Goal: Task Accomplishment & Management: Manage account settings

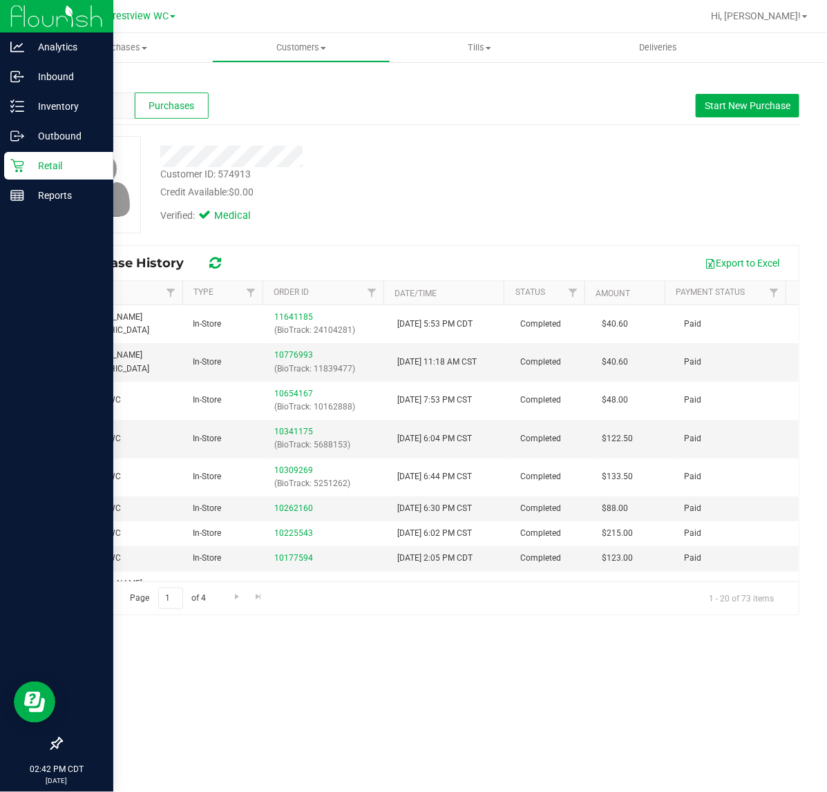
click at [21, 156] on div "Retail" at bounding box center [58, 166] width 109 height 28
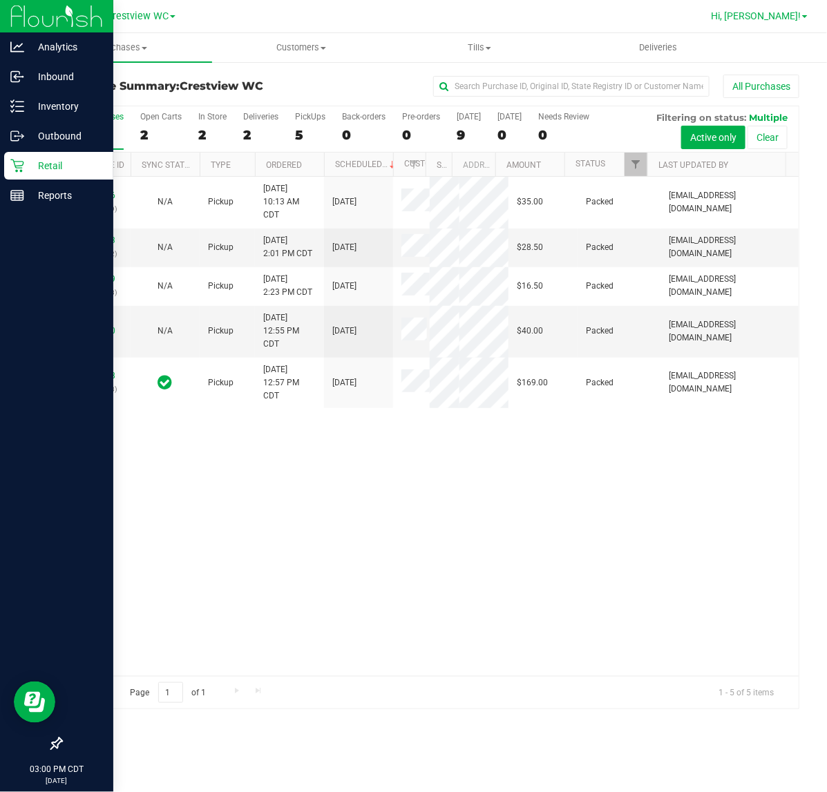
click at [808, 16] on link "Hi, [PERSON_NAME]!" at bounding box center [759, 16] width 108 height 15
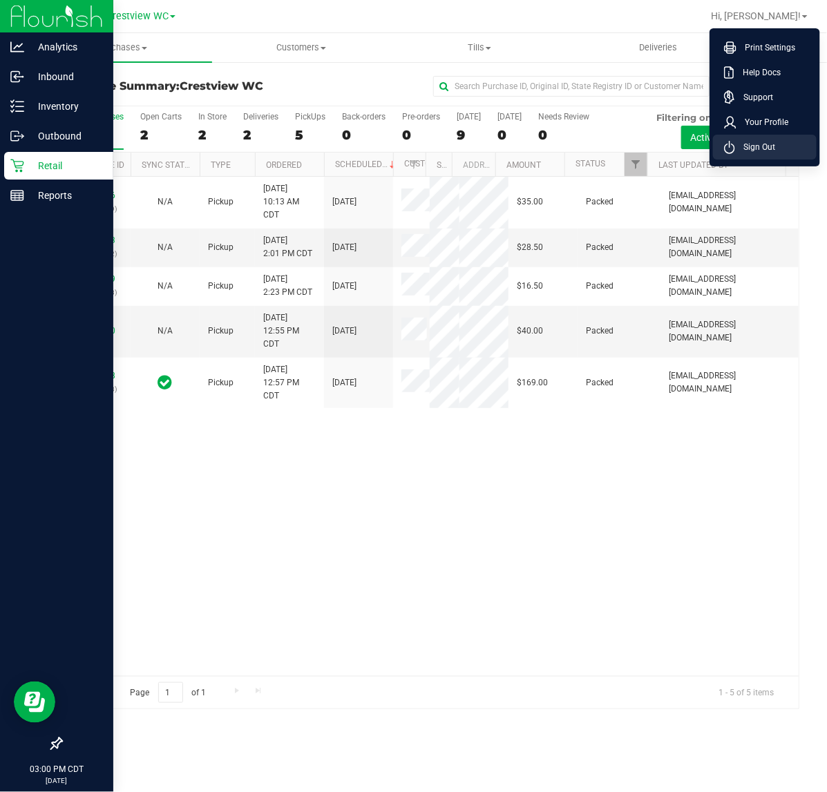
click at [746, 154] on li "Sign Out" at bounding box center [765, 147] width 104 height 25
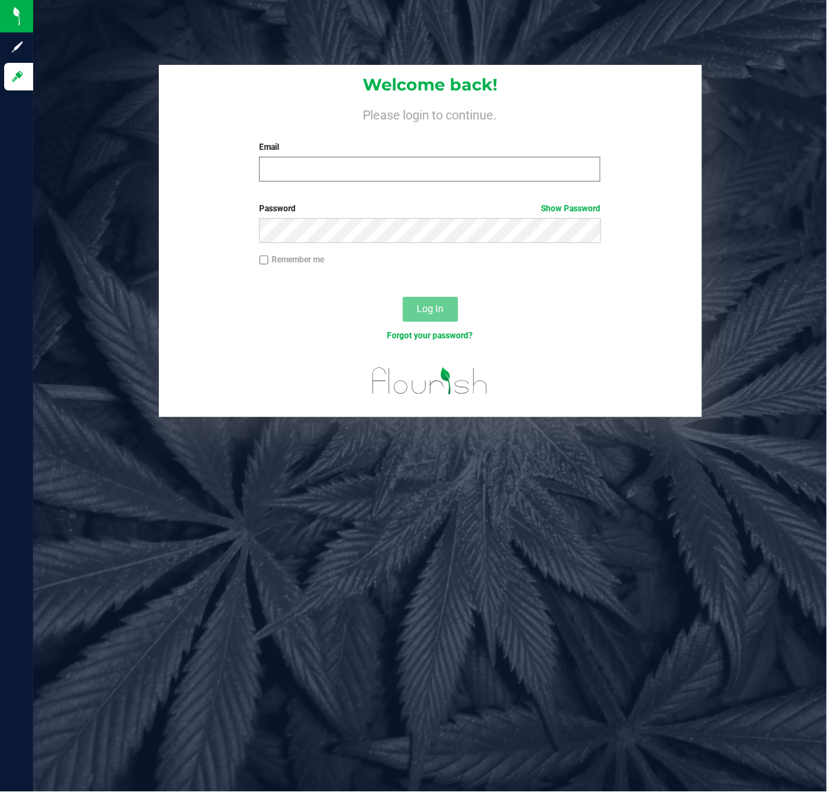
drag, startPoint x: 381, startPoint y: 188, endPoint x: 370, endPoint y: 178, distance: 15.1
click at [373, 184] on div "Welcome back! Please login to continue. Email Required Please format your email…" at bounding box center [430, 129] width 543 height 128
click at [360, 166] on input "Email" at bounding box center [429, 169] width 341 height 25
click at [364, 173] on input "[EMAIL_ADDRESS][DOMAIN_NAME]" at bounding box center [429, 169] width 341 height 25
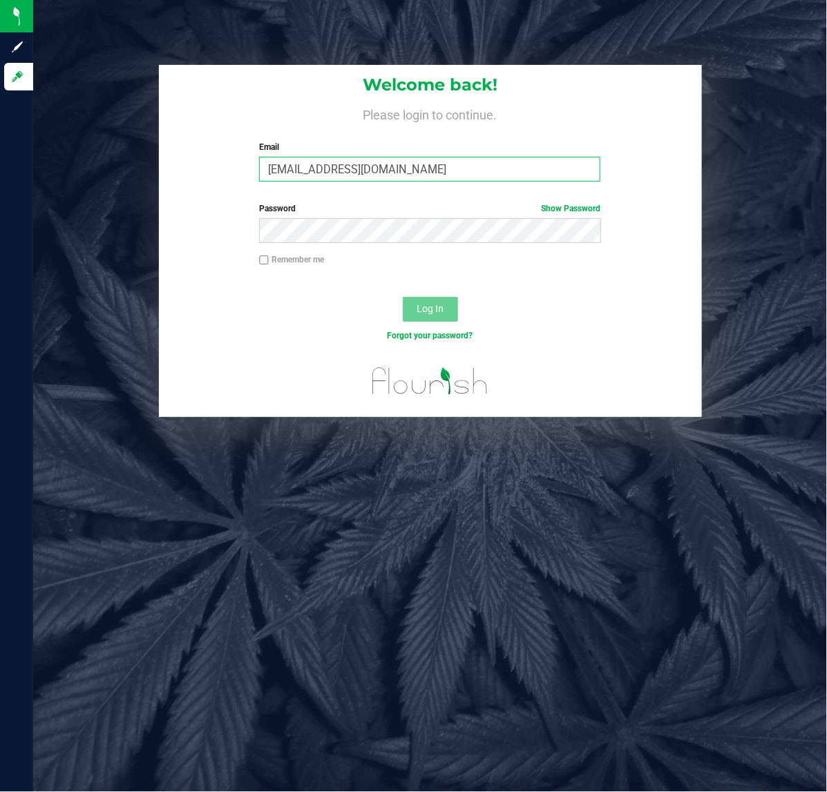
click at [364, 173] on input "[EMAIL_ADDRESS][DOMAIN_NAME]" at bounding box center [429, 169] width 341 height 25
type input "[EMAIL_ADDRESS][DOMAIN_NAME]"
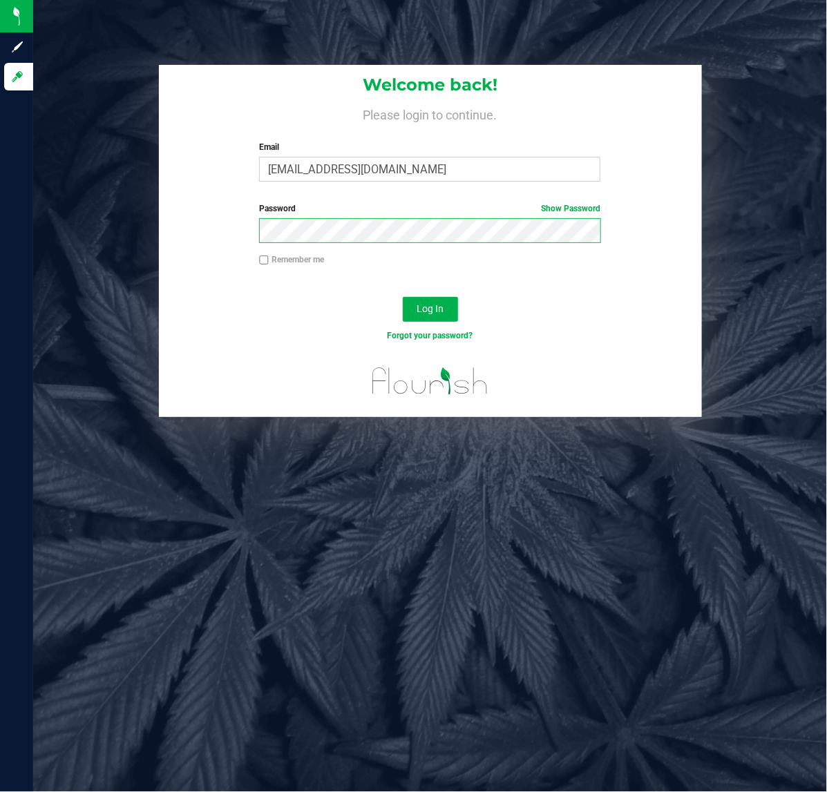
click at [403, 297] on button "Log In" at bounding box center [430, 309] width 55 height 25
